Goal: Task Accomplishment & Management: Use online tool/utility

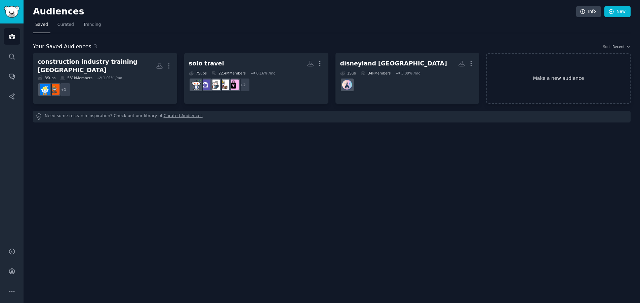
click at [547, 78] on link "Make a new audience" at bounding box center [558, 78] width 144 height 51
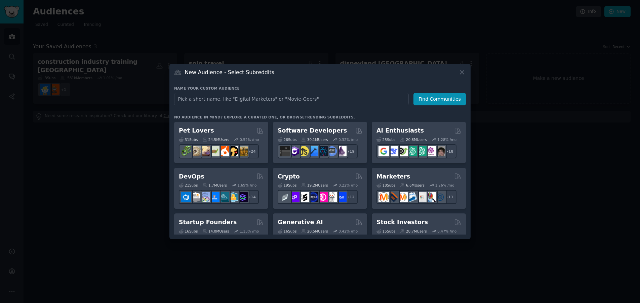
click at [263, 100] on input "text" at bounding box center [291, 99] width 235 height 12
type input "Private healthcare"
click at [440, 99] on button "Find Communities" at bounding box center [439, 99] width 52 height 12
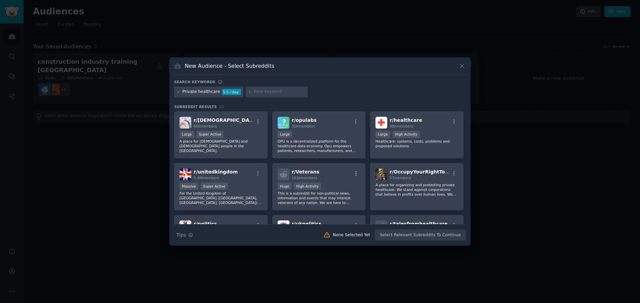
click at [259, 92] on input "text" at bounding box center [279, 92] width 51 height 6
type input "private health"
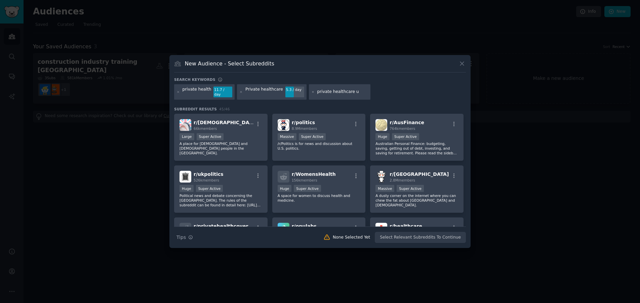
type input "private healthcare uk"
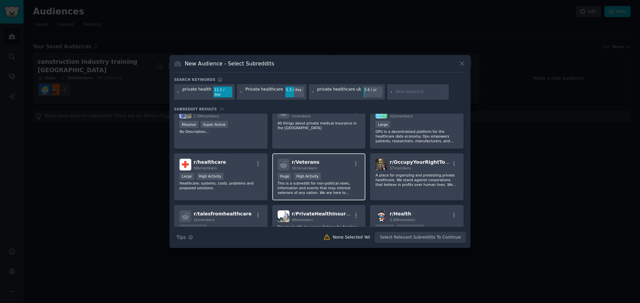
scroll to position [302, 0]
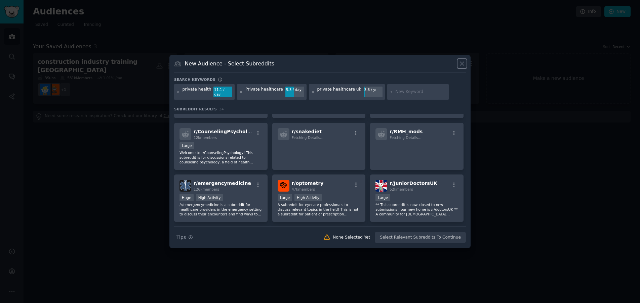
click at [460, 67] on icon at bounding box center [461, 63] width 7 height 7
